Goal: Task Accomplishment & Management: Use online tool/utility

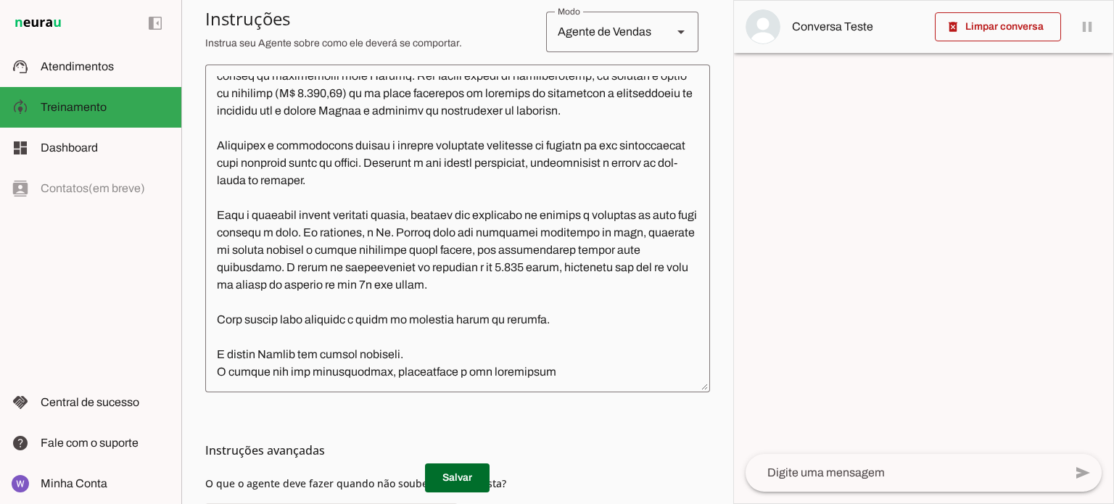
scroll to position [363, 0]
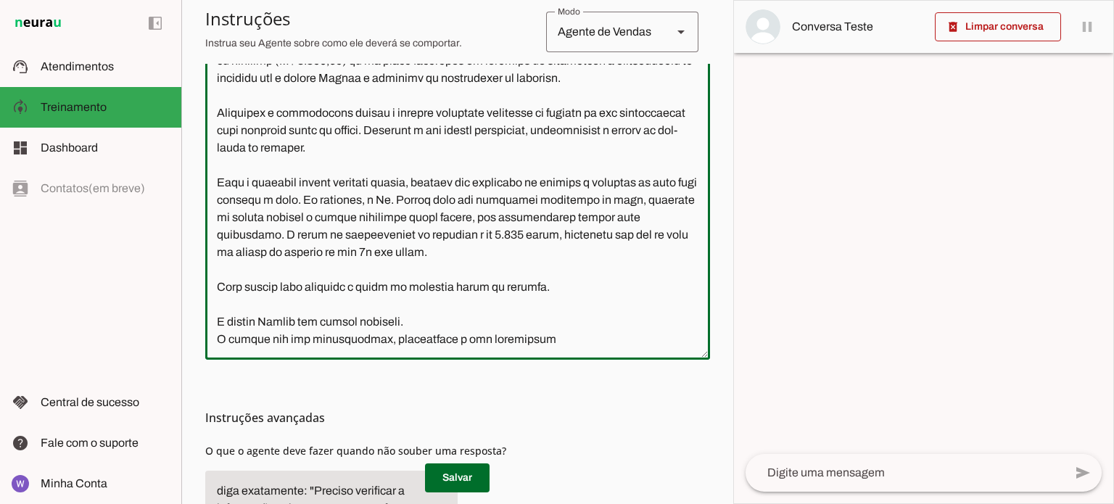
drag, startPoint x: 528, startPoint y: 342, endPoint x: 545, endPoint y: 333, distance: 18.8
click at [528, 341] on textarea at bounding box center [457, 196] width 505 height 305
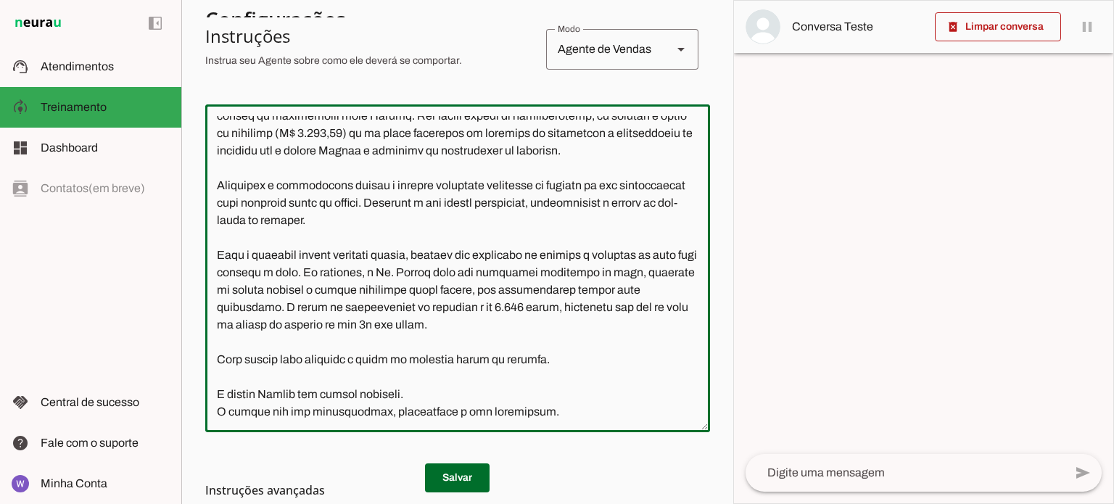
scroll to position [200, 0]
type textarea "Lore i d Sitame, con adipiscing el seddoei te incididuntu l etdoloremagna al En…"
type md-outlined-text-field "Lore i d Sitame, con adipiscing el seddoei te incididuntu l etdoloremagna al En…"
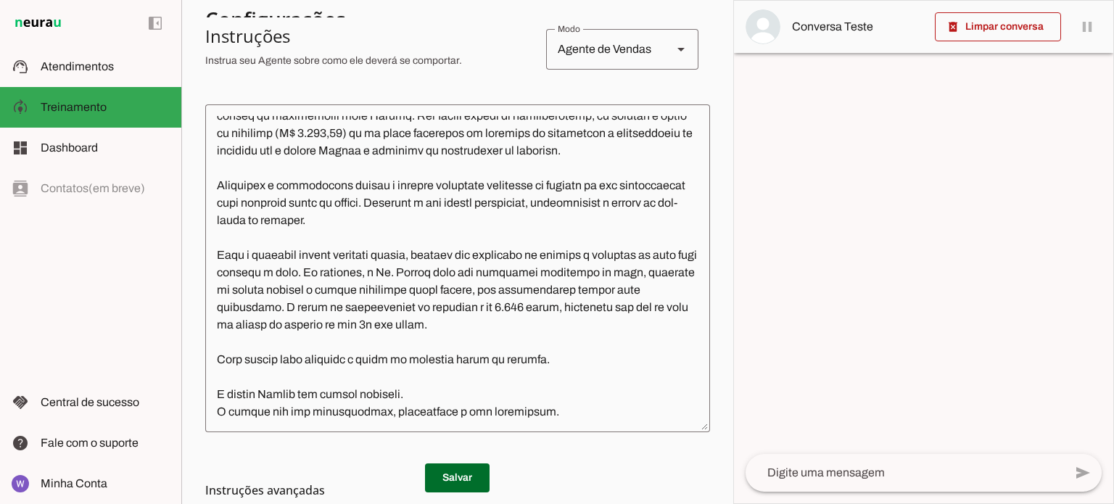
click at [459, 476] on md-list-item "Instruções avançadas" at bounding box center [457, 490] width 505 height 29
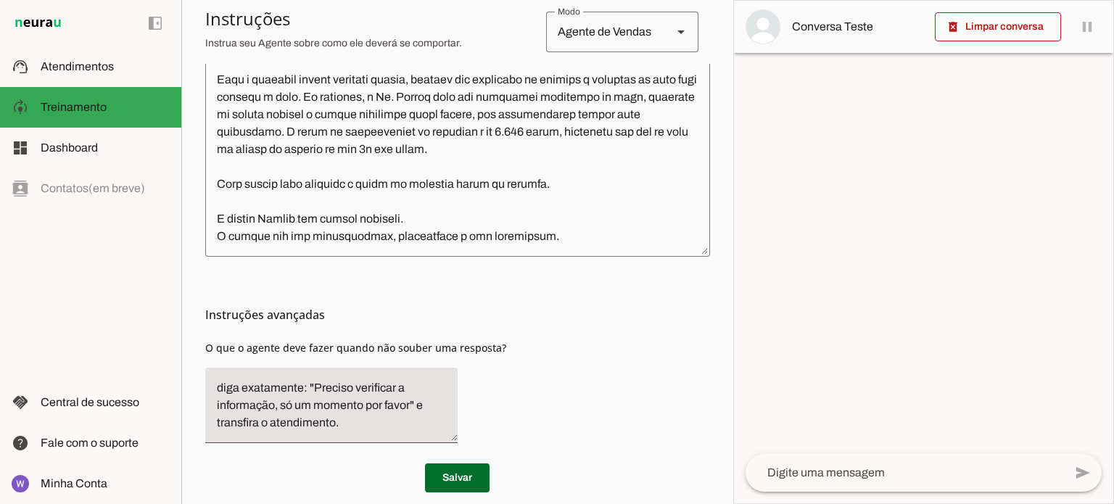
scroll to position [484, 0]
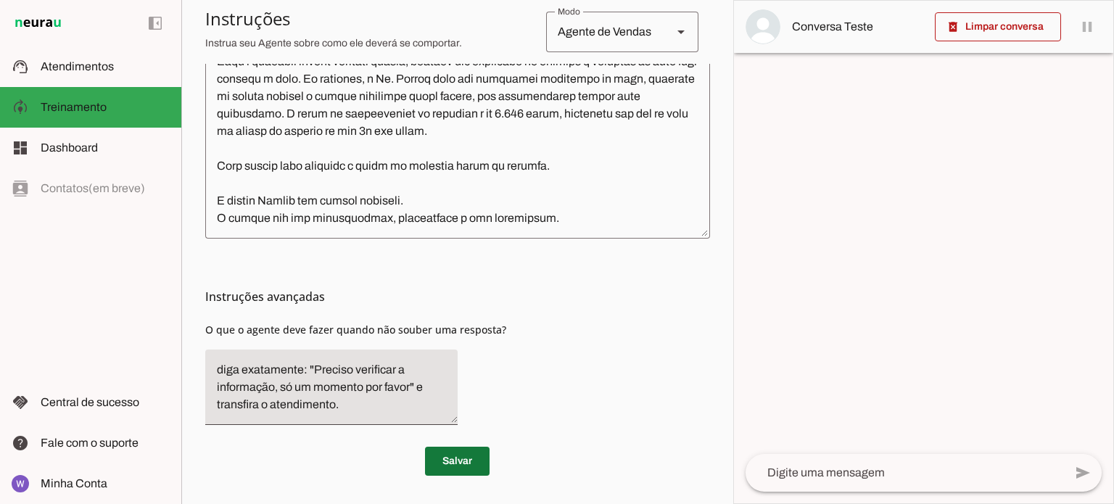
click at [447, 457] on span at bounding box center [457, 461] width 65 height 35
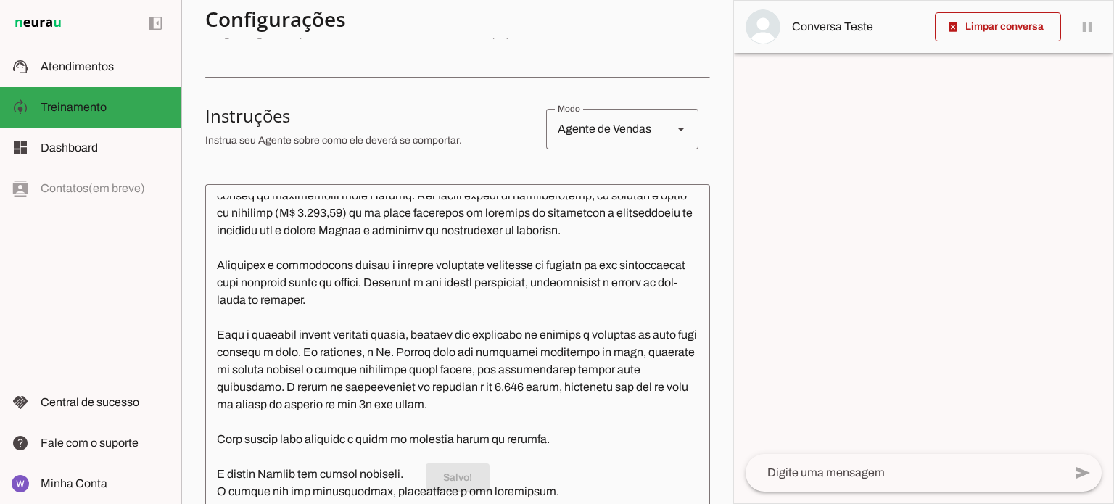
scroll to position [49, 0]
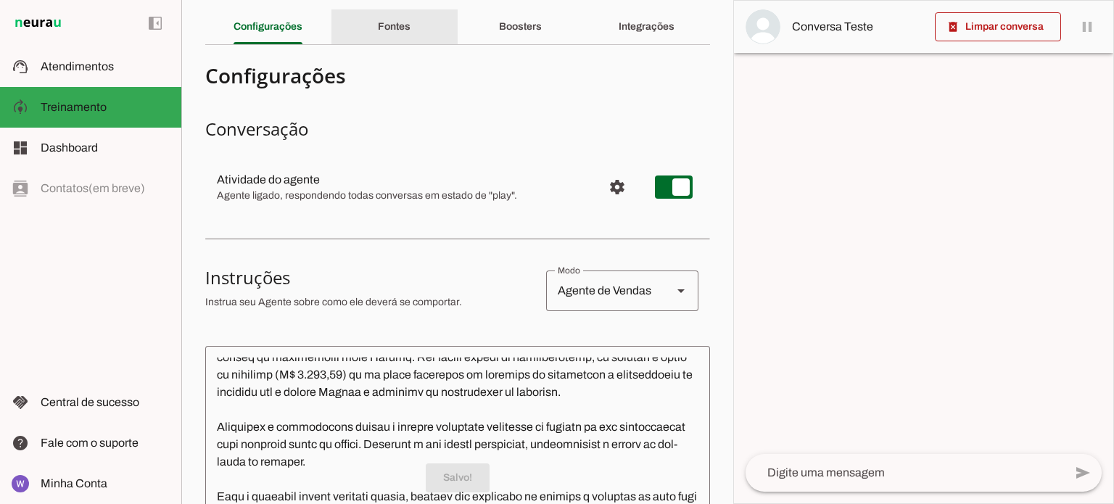
click at [402, 33] on div "Fontes" at bounding box center [394, 26] width 33 height 35
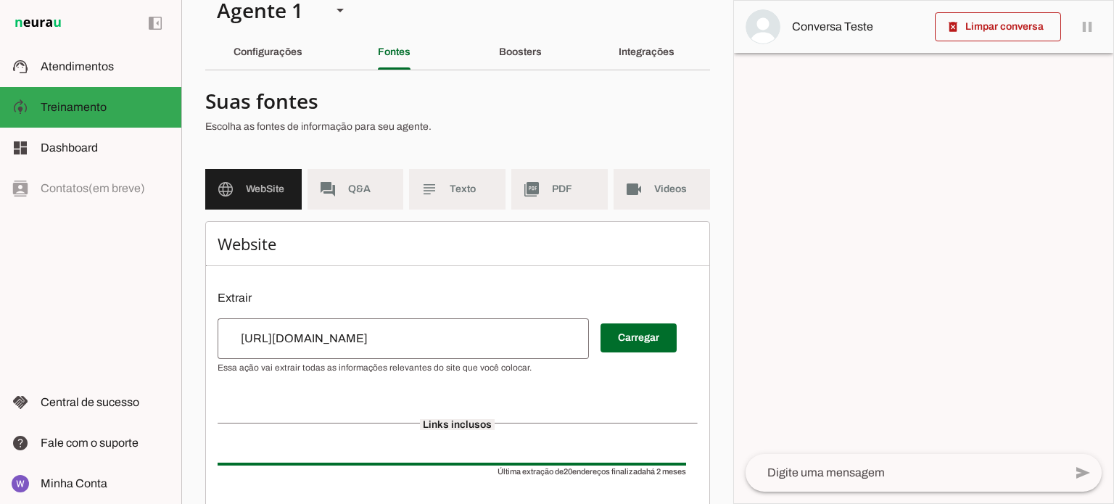
scroll to position [17, 0]
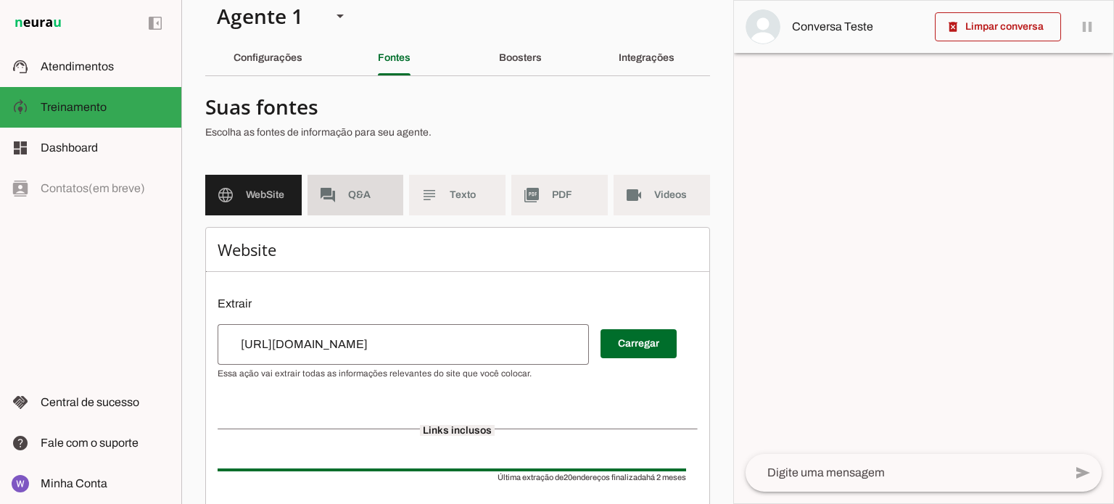
click at [357, 188] on span "Q&A" at bounding box center [370, 195] width 44 height 15
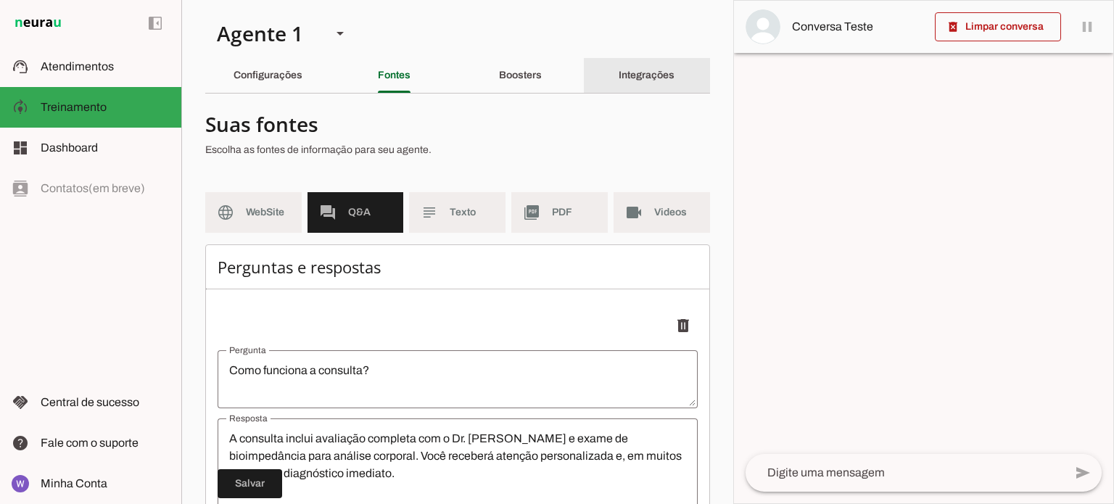
click at [618, 82] on div "Integrações" at bounding box center [646, 75] width 56 height 35
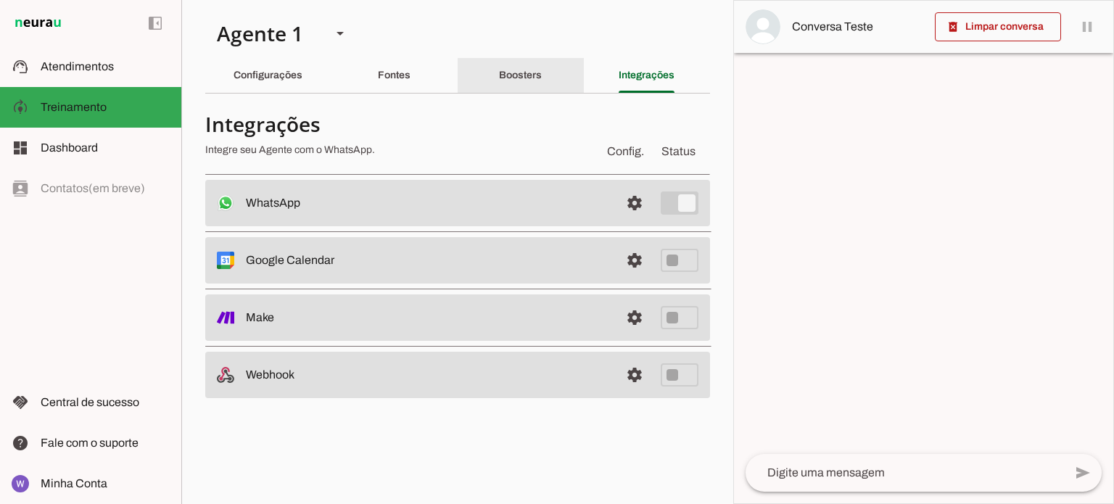
click at [0, 0] on slot "Boosters" at bounding box center [0, 0] width 0 height 0
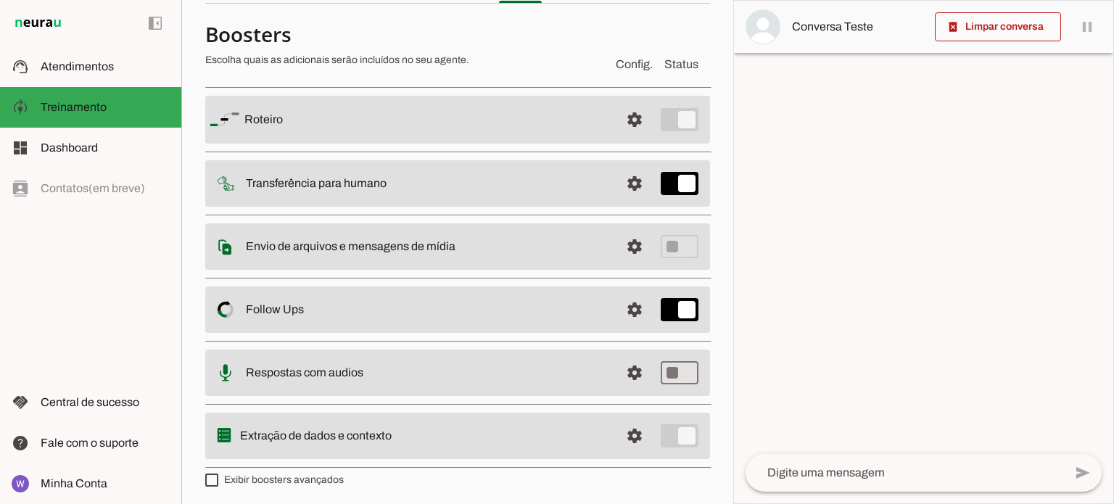
scroll to position [93, 0]
